Goal: Task Accomplishment & Management: Manage account settings

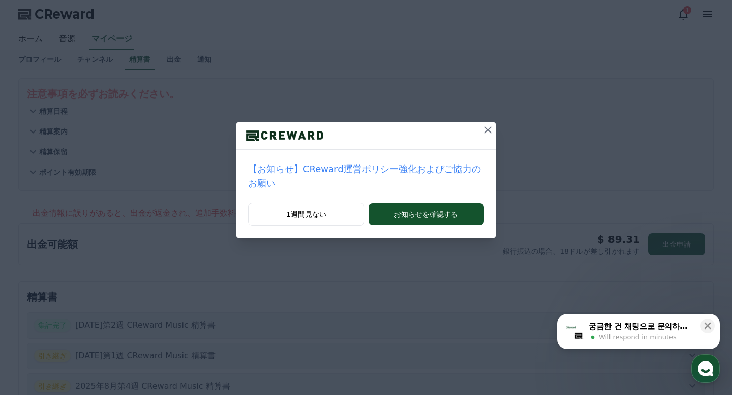
click at [490, 124] on icon at bounding box center [488, 130] width 12 height 12
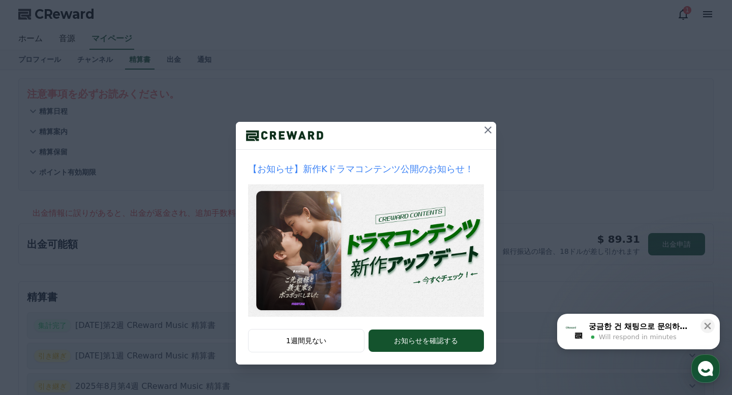
click at [493, 136] on icon at bounding box center [488, 130] width 12 height 12
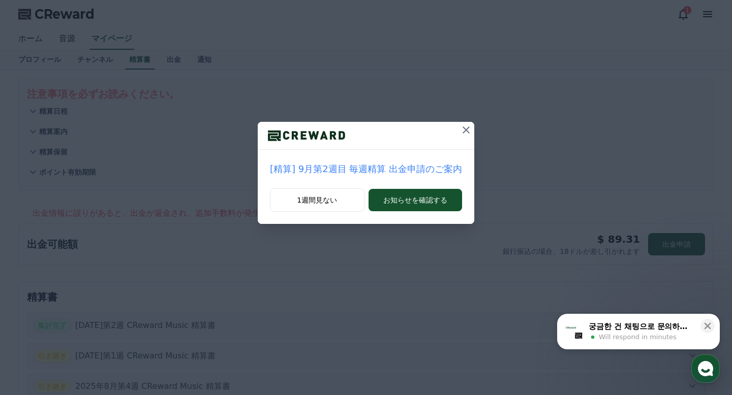
click at [472, 133] on button at bounding box center [466, 130] width 16 height 16
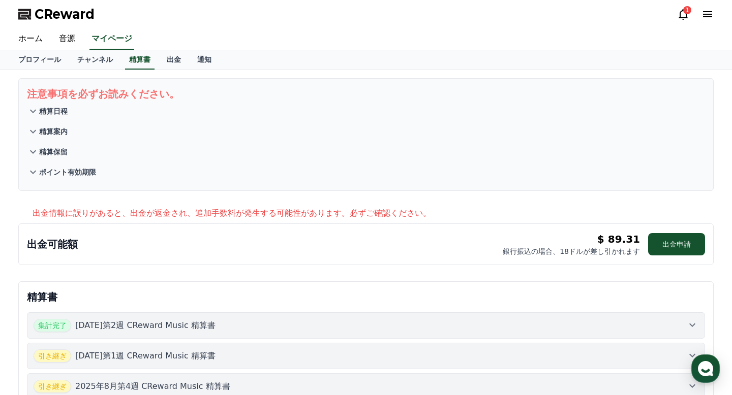
click at [683, 18] on icon at bounding box center [682, 14] width 9 height 11
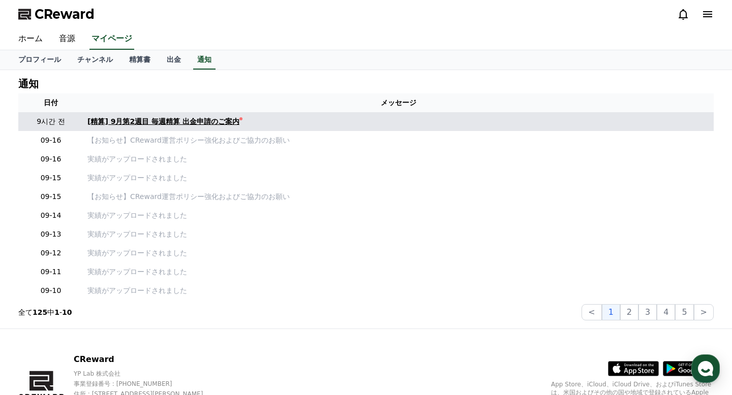
click at [230, 123] on div "[精算] 9月第2週目 毎週精算 出金申請のご案内" at bounding box center [163, 121] width 152 height 11
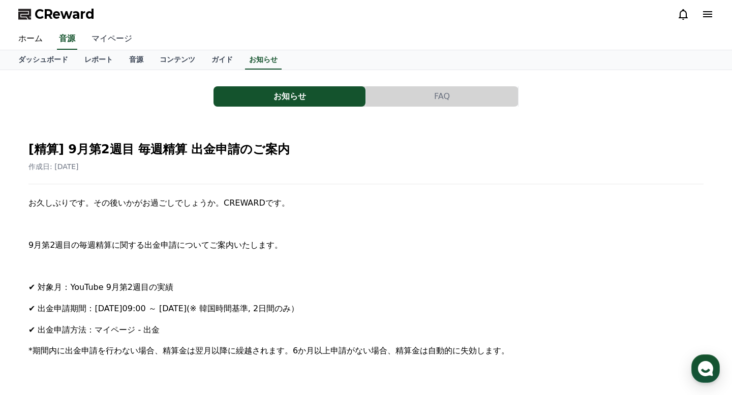
click at [108, 39] on link "マイページ" at bounding box center [111, 38] width 57 height 21
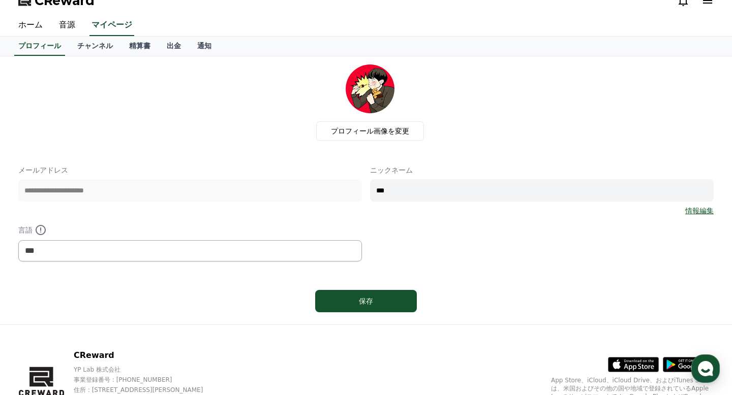
scroll to position [30, 0]
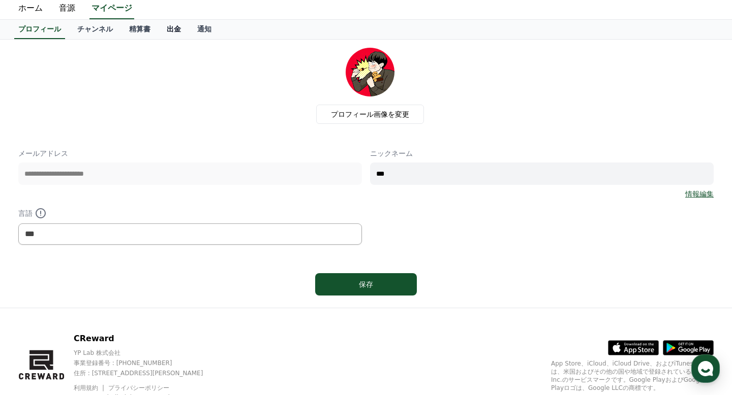
click at [173, 34] on link "出金" at bounding box center [174, 29] width 30 height 19
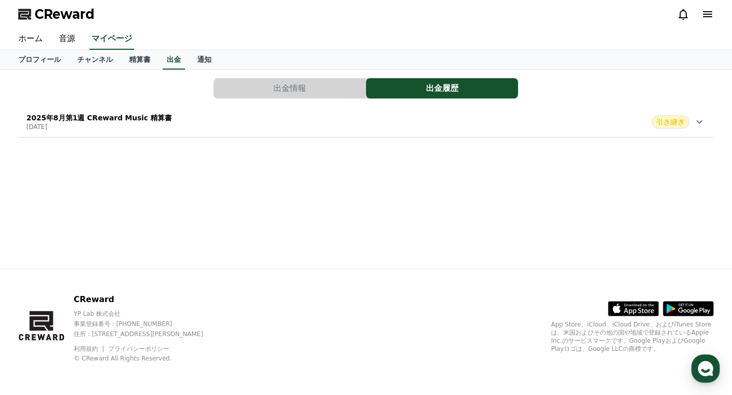
click at [320, 95] on button "出金情報" at bounding box center [289, 88] width 152 height 20
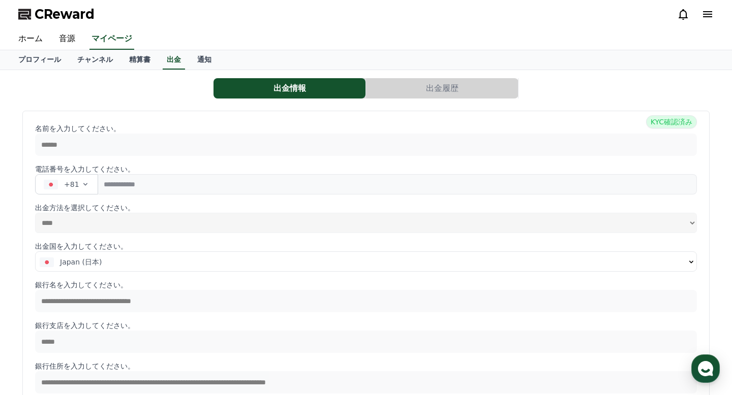
click at [470, 95] on button "出金履歴" at bounding box center [442, 88] width 152 height 20
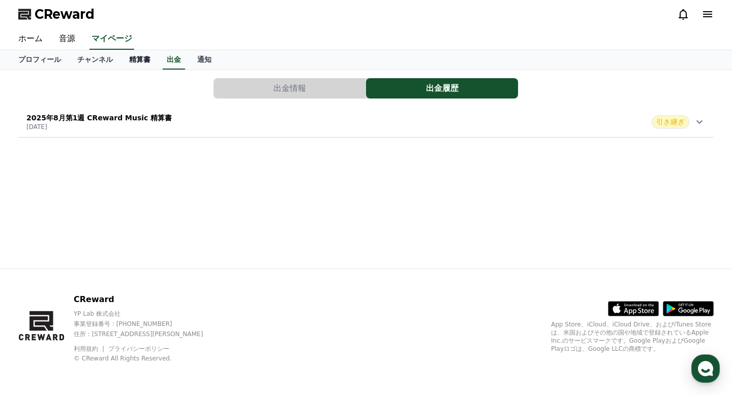
click at [127, 55] on link "精算書" at bounding box center [140, 59] width 38 height 19
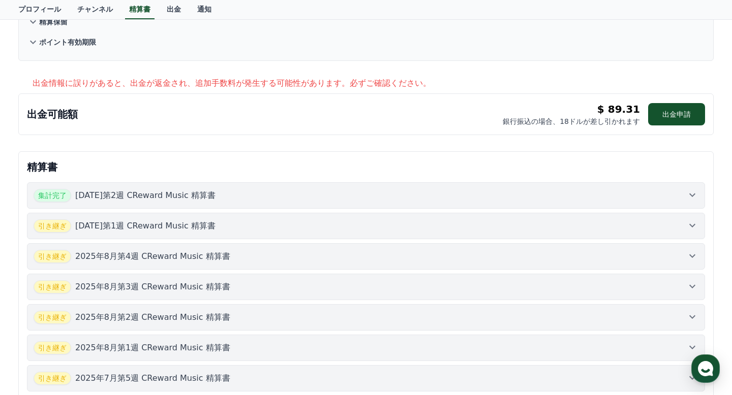
scroll to position [34, 0]
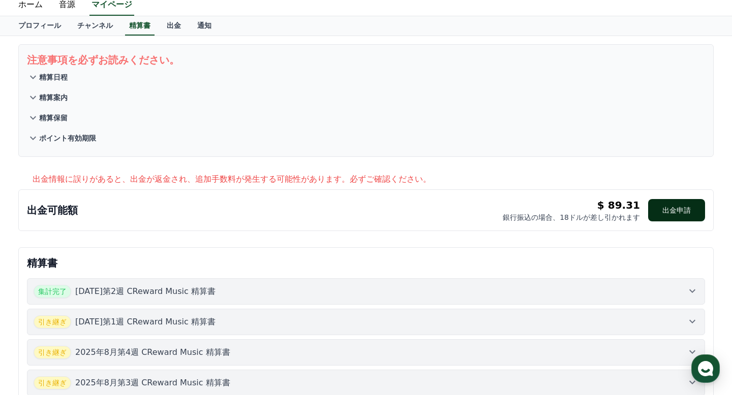
click at [655, 219] on button "出金申請" at bounding box center [676, 210] width 57 height 22
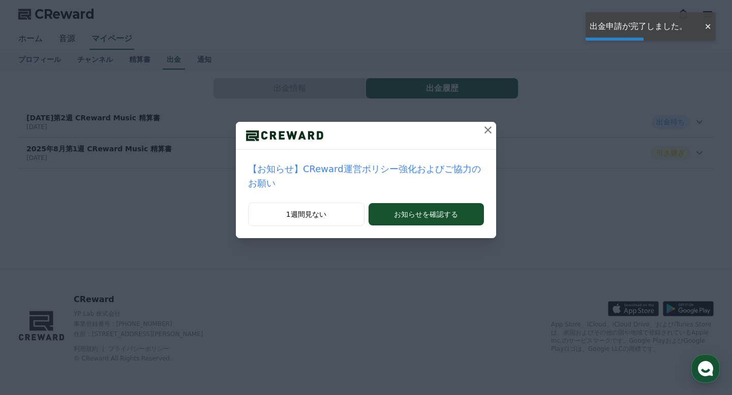
click at [491, 130] on icon at bounding box center [488, 130] width 12 height 12
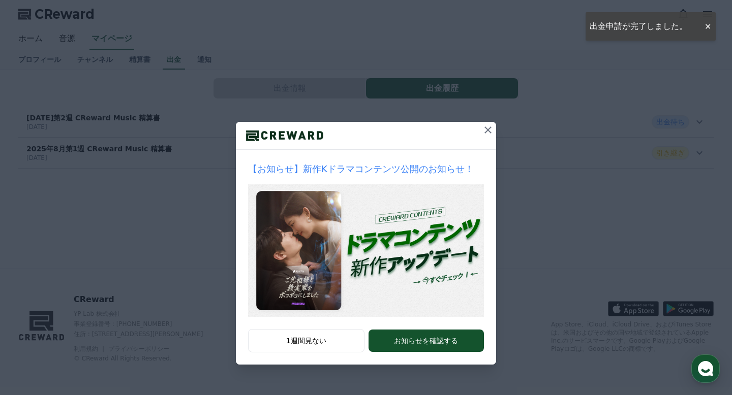
click at [494, 124] on button at bounding box center [488, 130] width 16 height 16
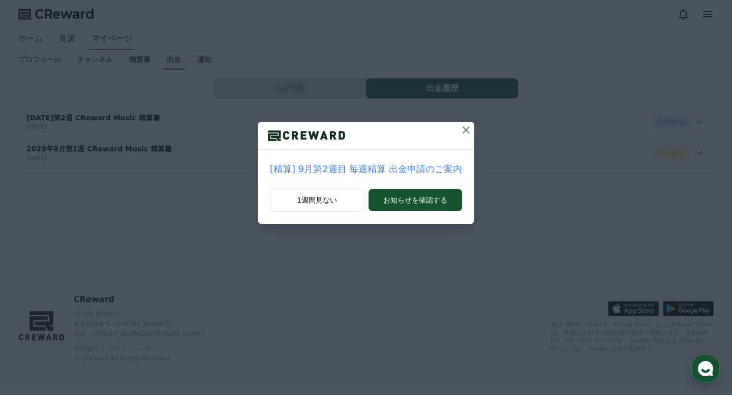
click at [469, 130] on icon at bounding box center [466, 130] width 12 height 12
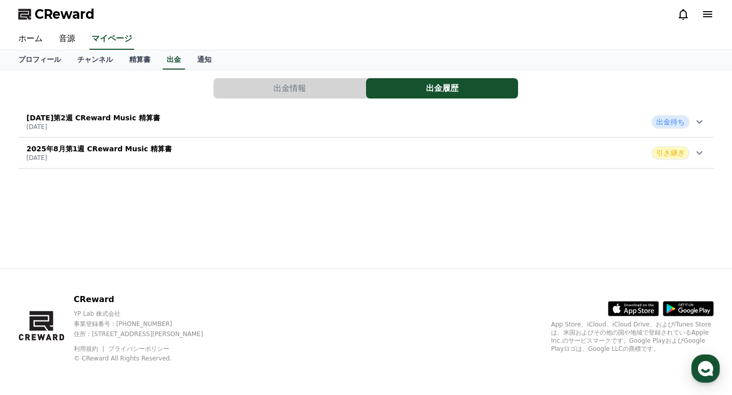
click at [396, 125] on div "2025年9月第2週 CReward Music 精算書 2025-09-17 出金待ち" at bounding box center [365, 122] width 695 height 26
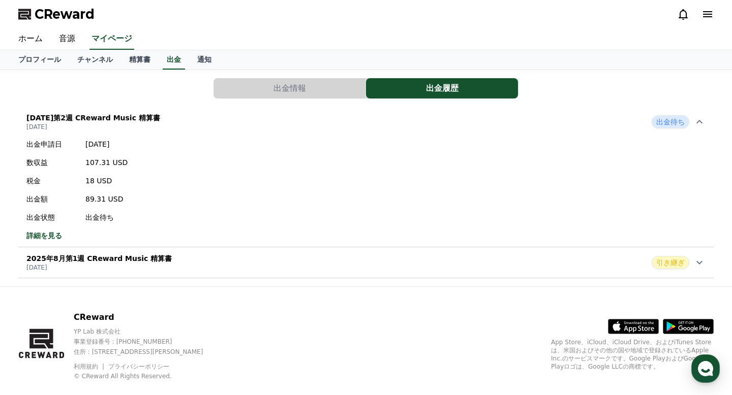
click at [396, 125] on div "2025年9月第2週 CReward Music 精算書 2025-09-17 出金待ち" at bounding box center [365, 122] width 695 height 26
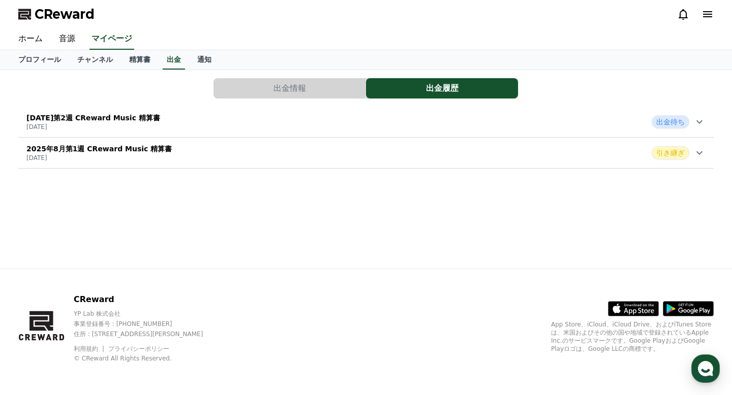
click at [672, 115] on span "出金待ち" at bounding box center [670, 121] width 38 height 13
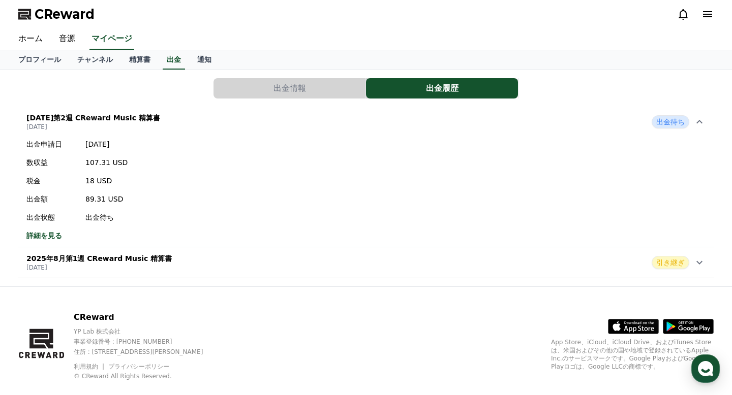
click at [671, 122] on span "出金待ち" at bounding box center [670, 121] width 38 height 13
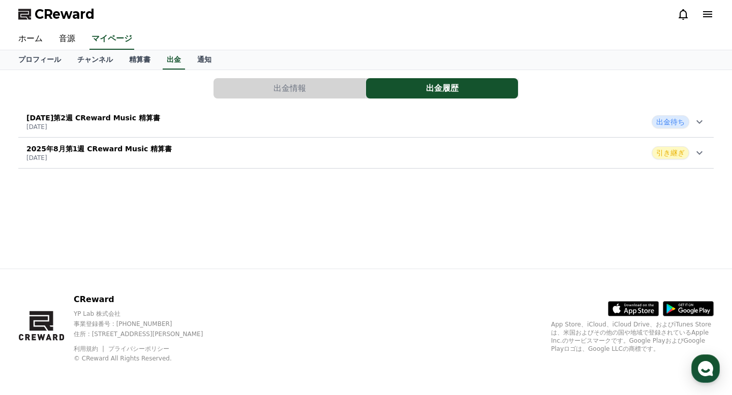
click at [329, 91] on button "出金情報" at bounding box center [289, 88] width 152 height 20
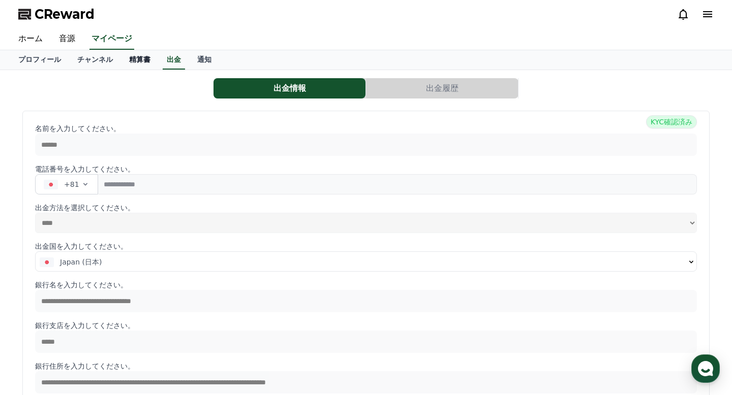
click at [135, 67] on link "精算書" at bounding box center [140, 59] width 38 height 19
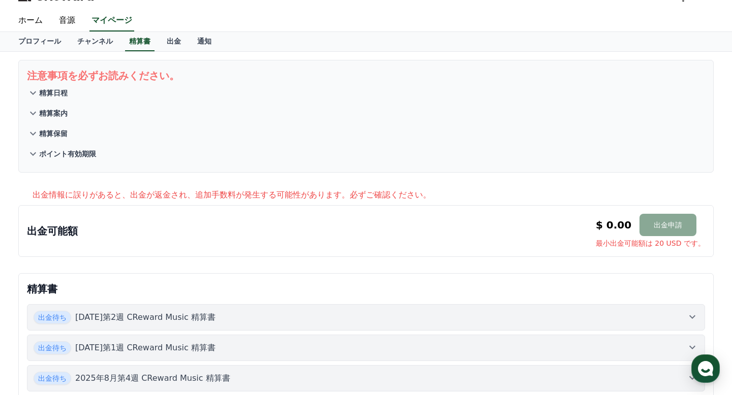
scroll to position [21, 0]
